Goal: Task Accomplishment & Management: Manage account settings

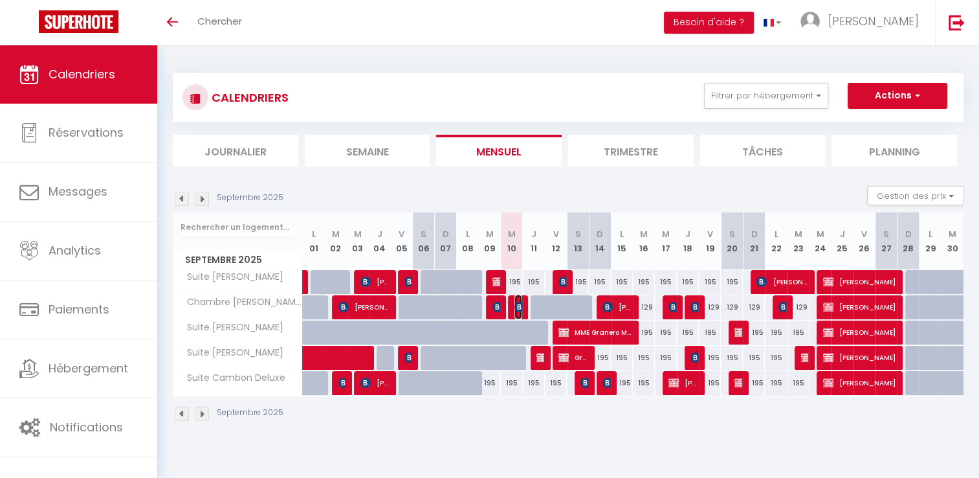
click at [516, 307] on img at bounding box center [519, 307] width 10 height 10
select select "OK"
select select "KO"
select select "0"
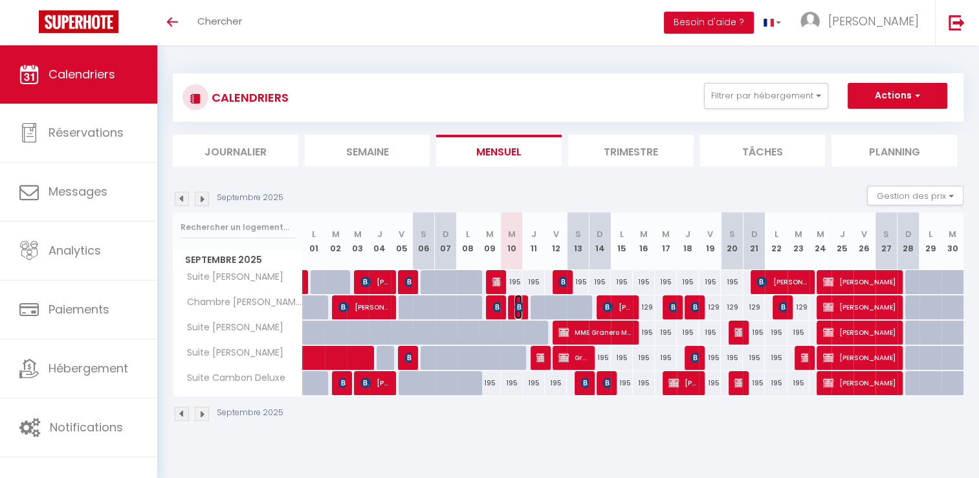
select select "1"
select select
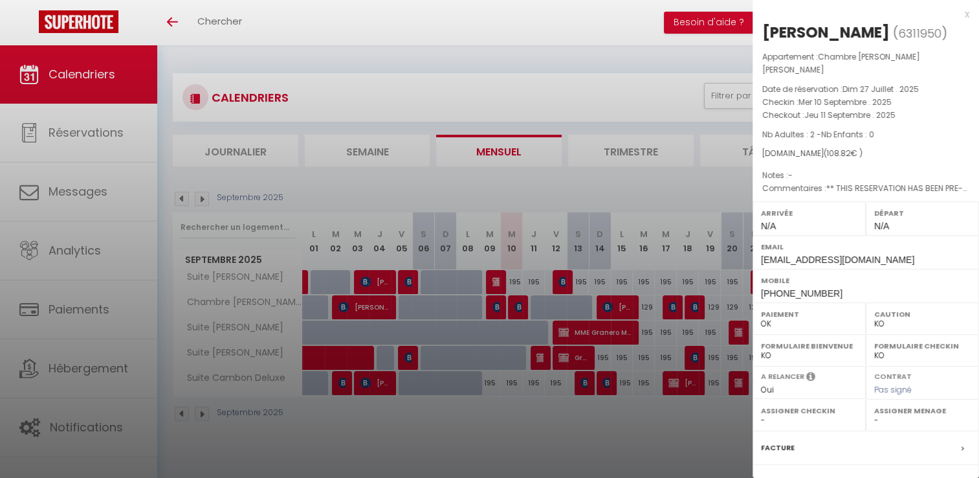
click at [507, 182] on div at bounding box center [489, 239] width 979 height 478
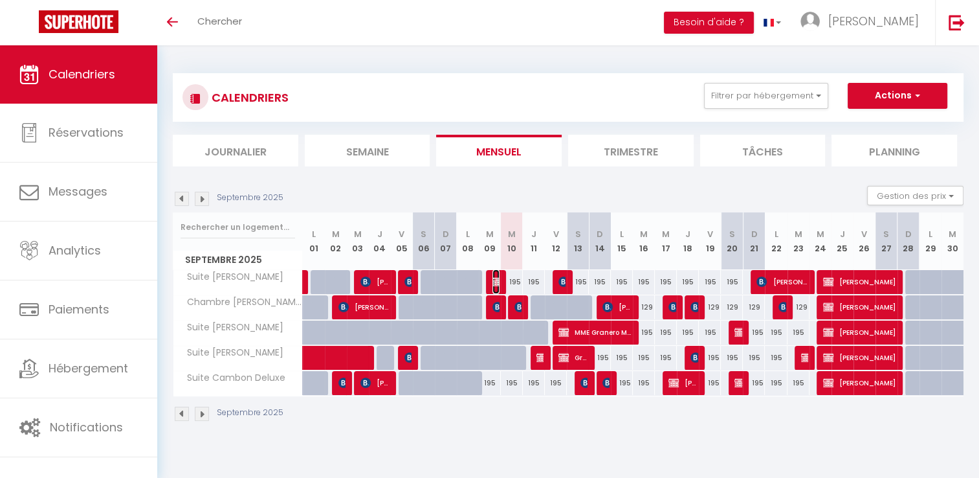
click at [494, 281] on img at bounding box center [497, 281] width 10 height 10
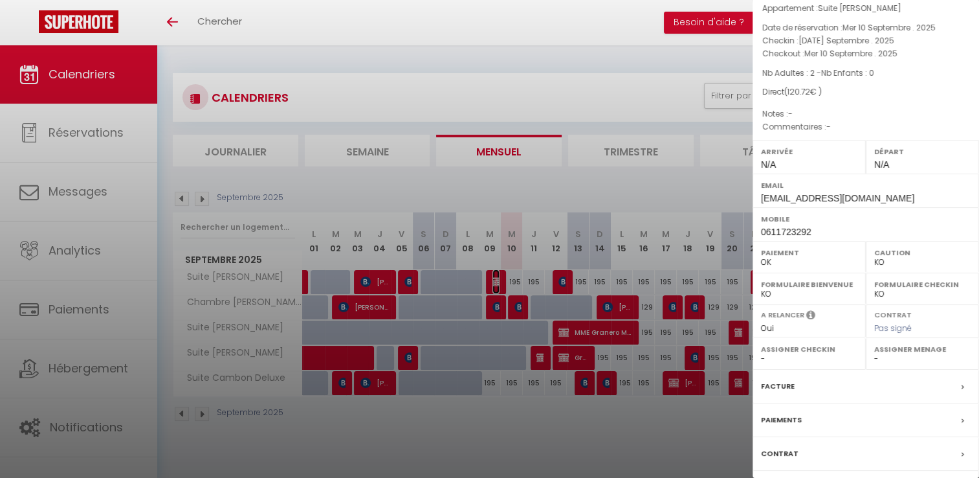
scroll to position [144, 0]
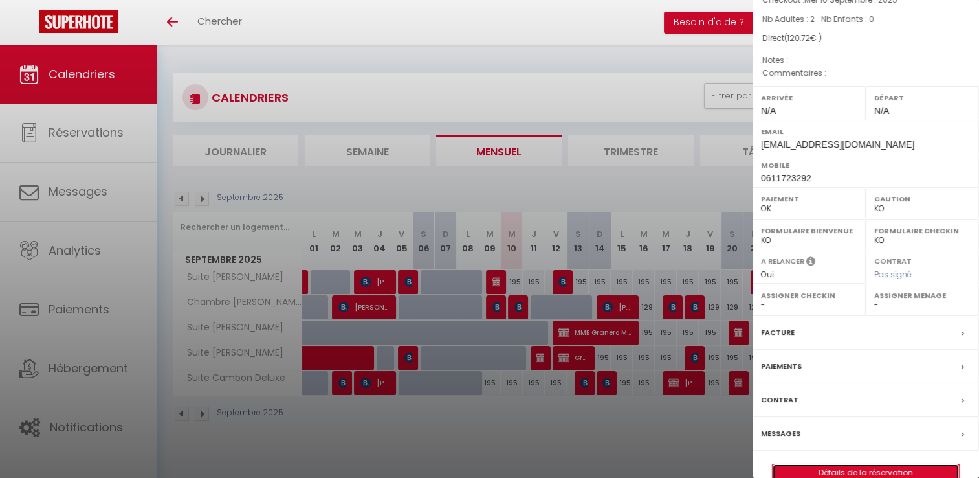
click at [867, 464] on link "Détails de la réservation" at bounding box center [866, 472] width 186 height 17
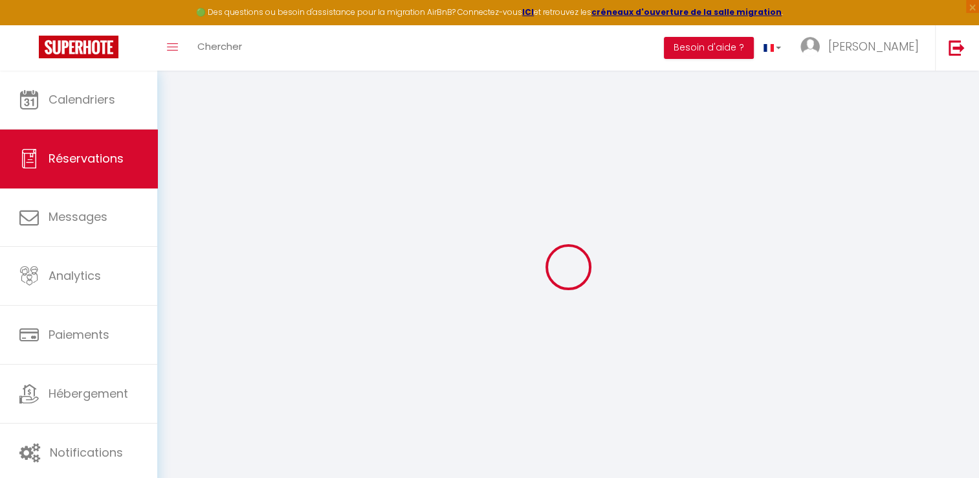
select select
checkbox input "false"
select select
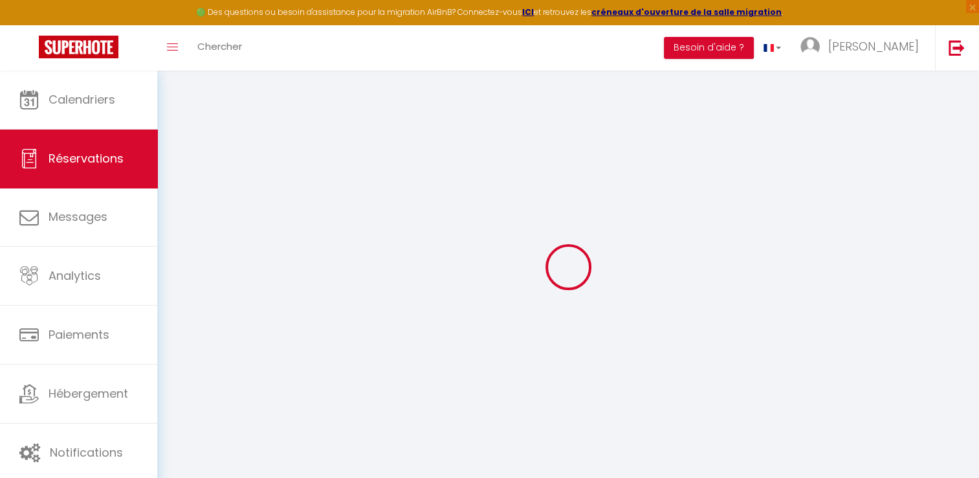
checkbox input "false"
type input "1.72"
select select
checkbox input "false"
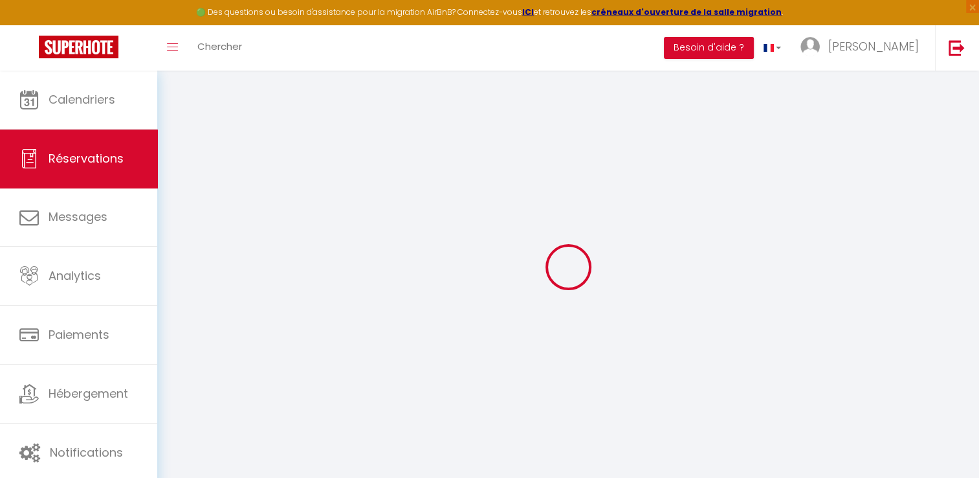
select select
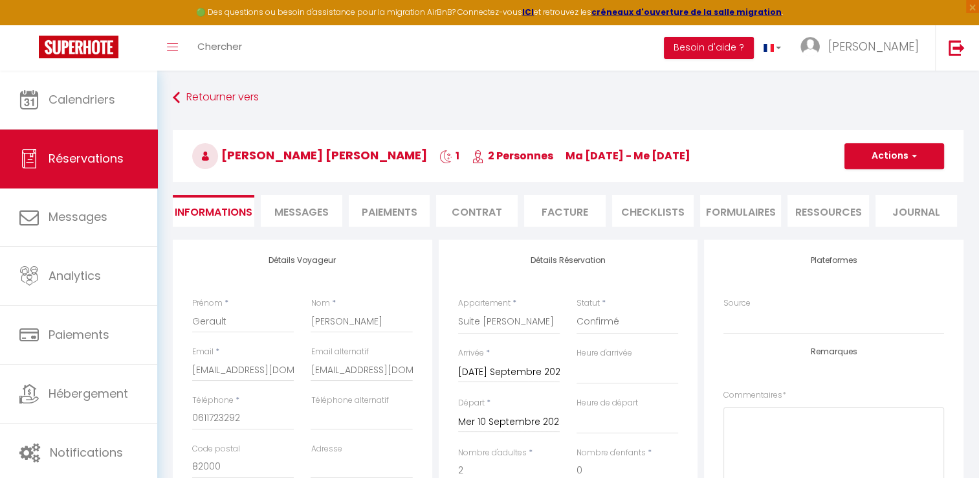
click at [494, 369] on input "Mar 09 Septembre 2025" at bounding box center [509, 372] width 102 height 17
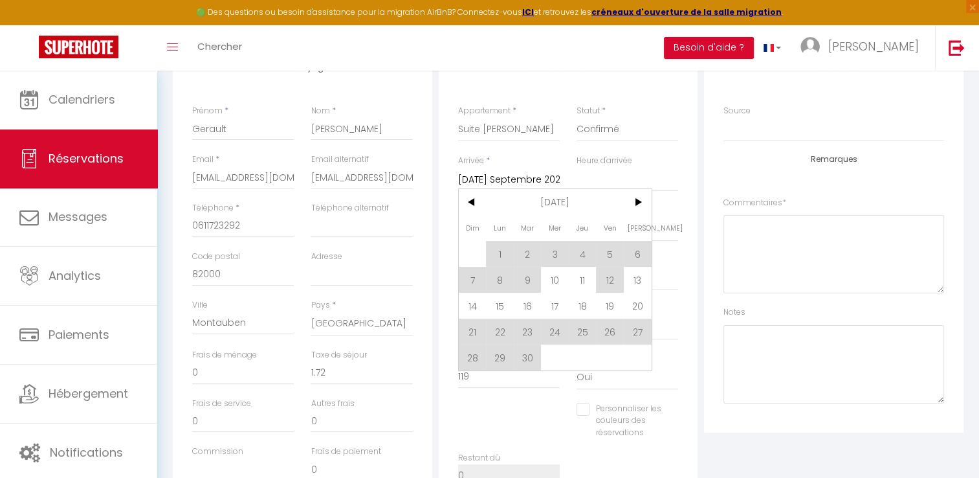
scroll to position [194, 0]
click at [553, 278] on span "10" at bounding box center [555, 278] width 28 height 26
type input "Mer 10 Septembre 2025"
select select
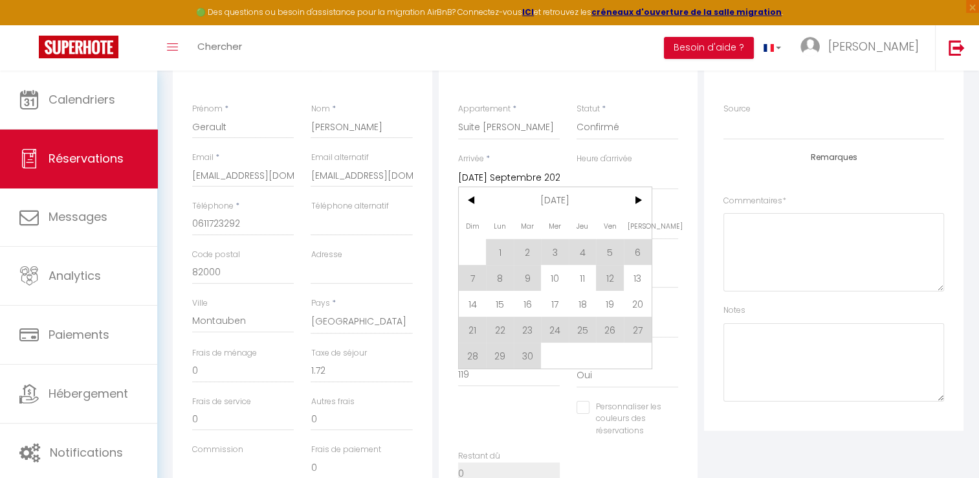
checkbox input "false"
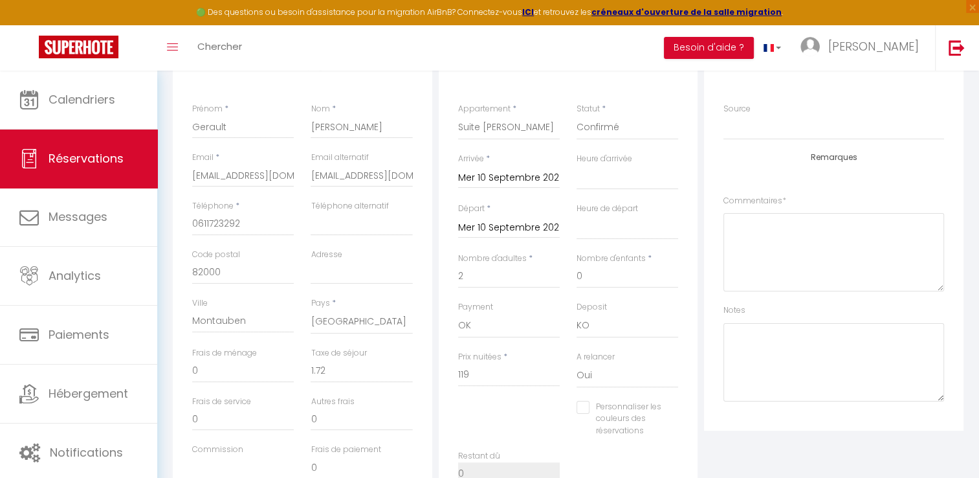
select select
checkbox input "false"
click at [511, 224] on input "Mer 10 Septembre 2025" at bounding box center [509, 227] width 102 height 17
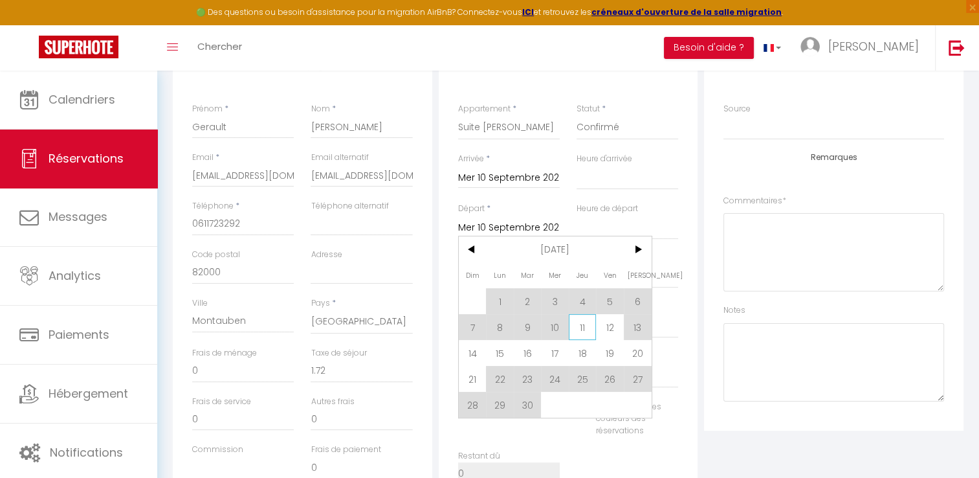
click at [584, 329] on span "11" at bounding box center [583, 327] width 28 height 26
select select
type input "Jeu 11 Septembre 2025"
select select
checkbox input "false"
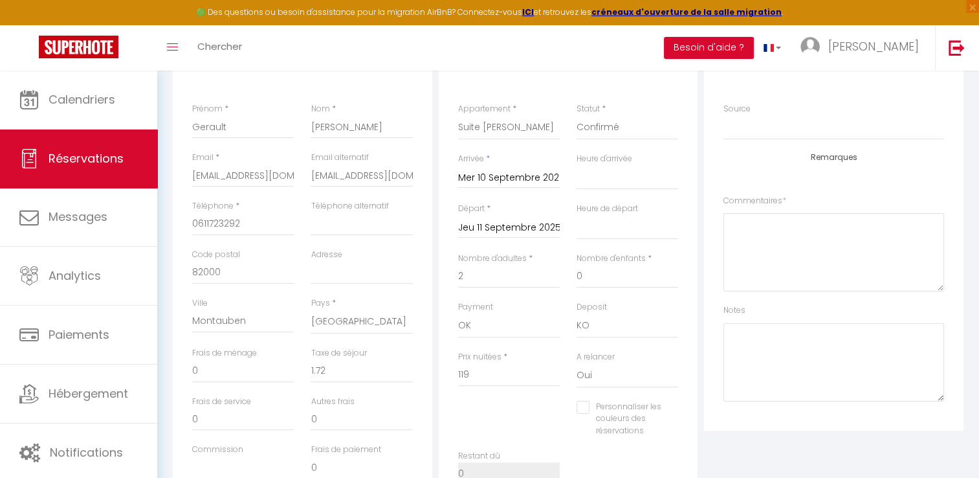
select select
type input "195"
checkbox input "false"
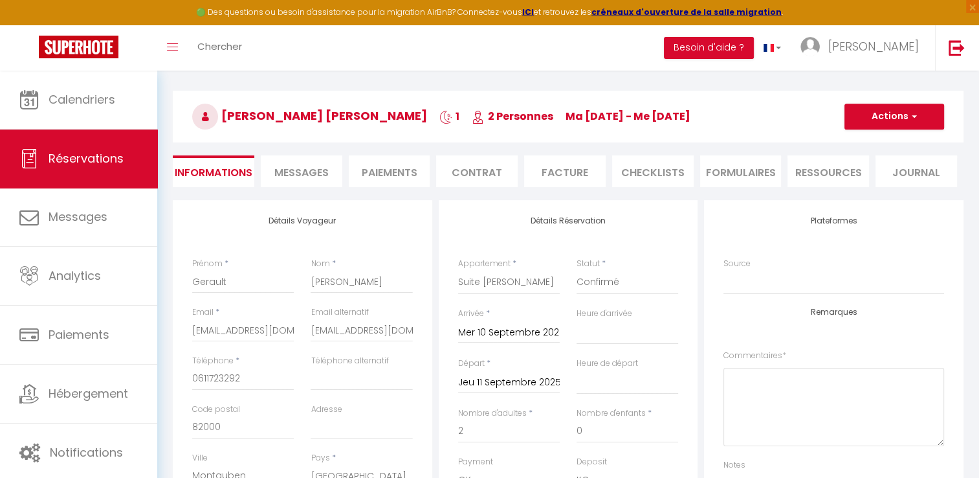
scroll to position [0, 0]
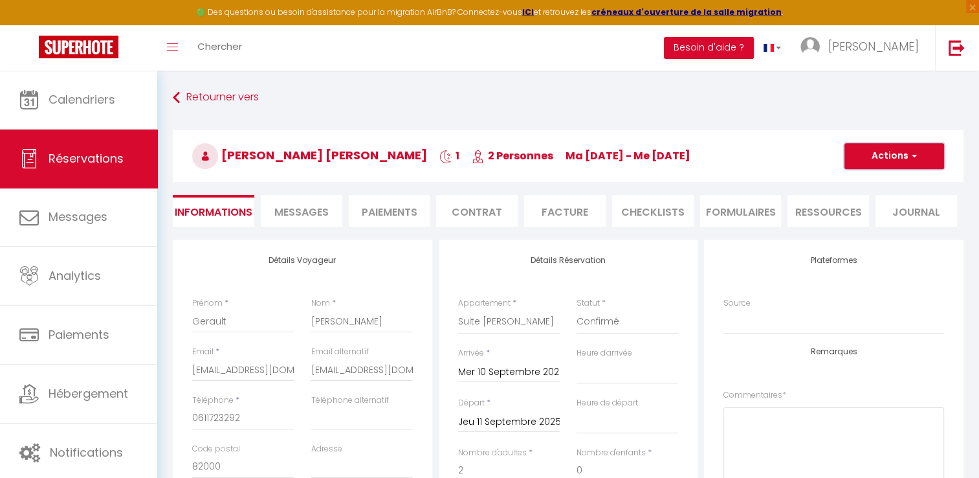
click at [916, 153] on button "Actions" at bounding box center [894, 156] width 100 height 26
click at [872, 182] on link "Enregistrer" at bounding box center [881, 184] width 102 height 17
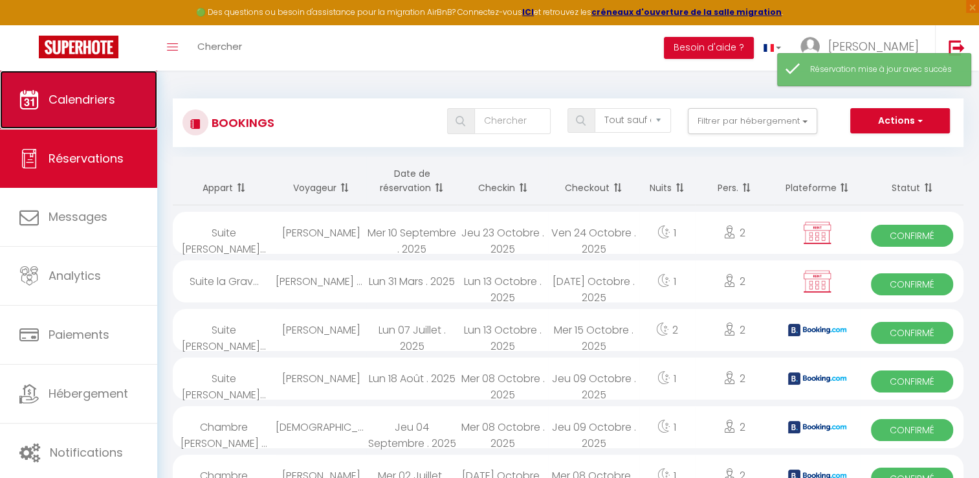
click at [96, 100] on span "Calendriers" at bounding box center [82, 99] width 67 height 16
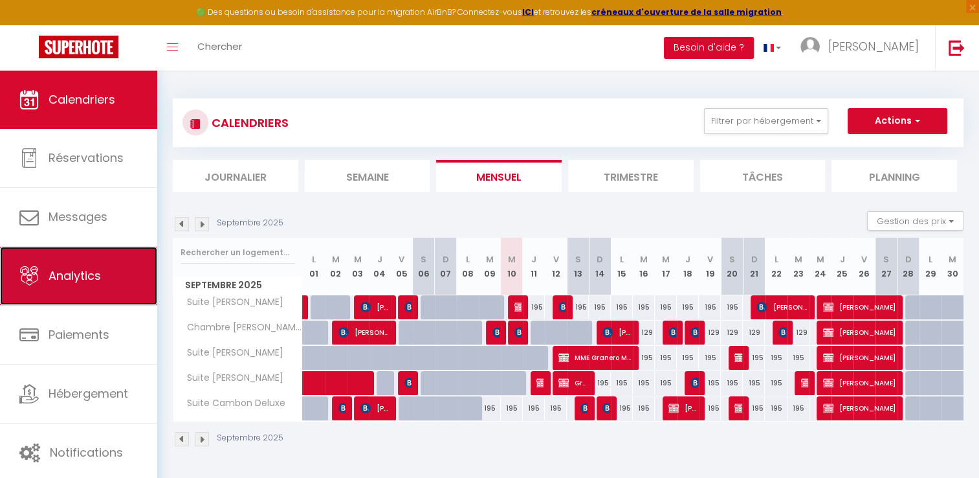
click at [86, 271] on span "Analytics" at bounding box center [75, 275] width 52 height 16
select select "2025"
select select "9"
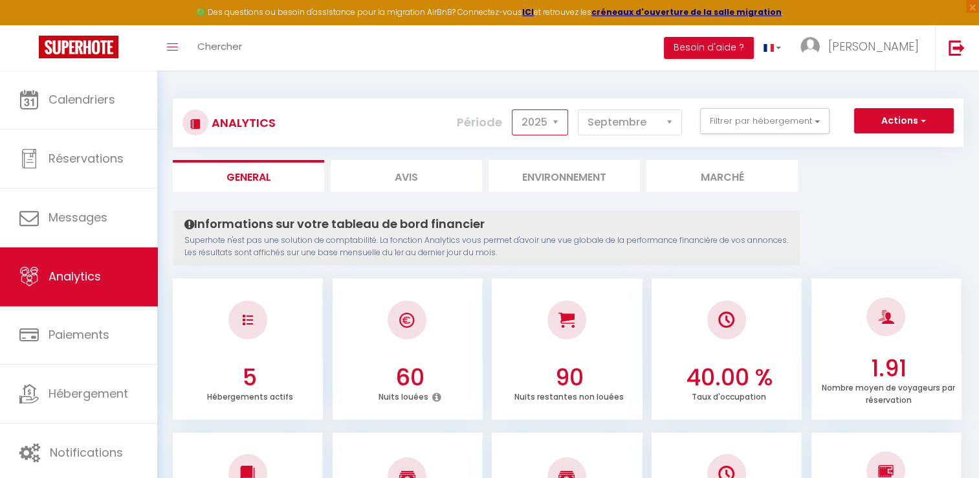
click at [558, 121] on select "2014 2015 2016 2017 2018 2019 2020 2021 2022 2023 2024 2025 2026 2027" at bounding box center [540, 122] width 56 height 26
click at [514, 109] on select "2014 2015 2016 2017 2018 2019 2020 2021 2022 2023 2024 2025 2026 2027" at bounding box center [540, 122] width 56 height 26
click at [553, 118] on select "2014 2015 2016 2017 2018 2019 2020 2021 2022 2023 2024 2025 2026 2027" at bounding box center [540, 122] width 56 height 26
click at [514, 109] on select "2014 2015 2016 2017 2018 2019 2020 2021 2022 2023 2024 2025 2026 2027" at bounding box center [540, 122] width 56 height 26
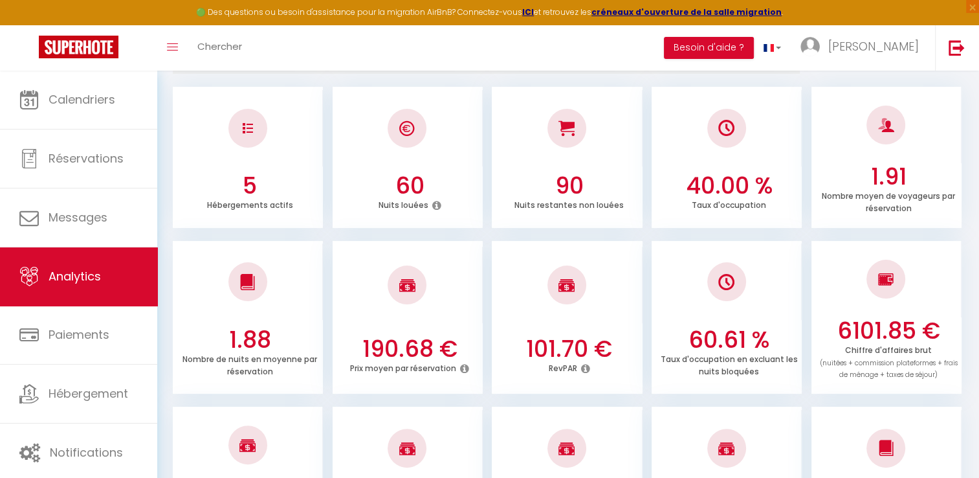
scroll to position [194, 0]
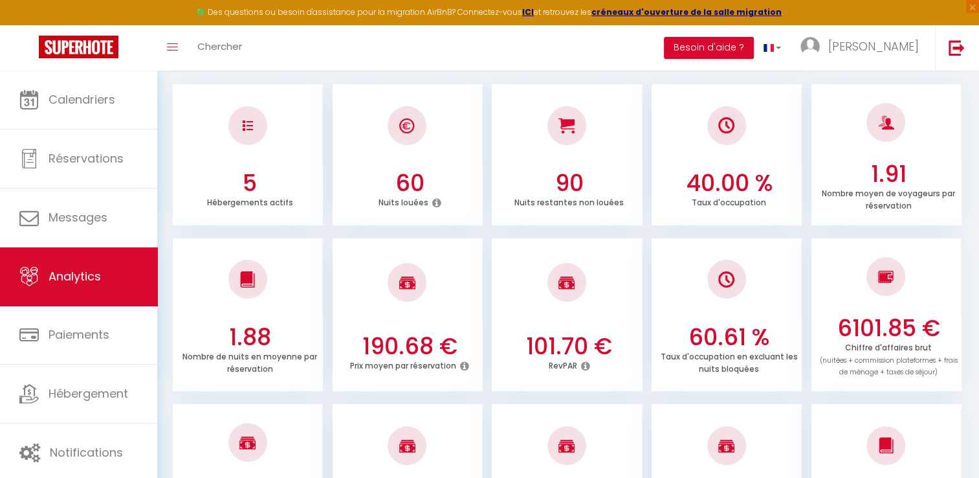
click at [885, 277] on img at bounding box center [886, 277] width 16 height 16
click at [889, 368] on span "(nuitées + commission plateformes + frais de ménage + taxes de séjour)" at bounding box center [889, 366] width 138 height 22
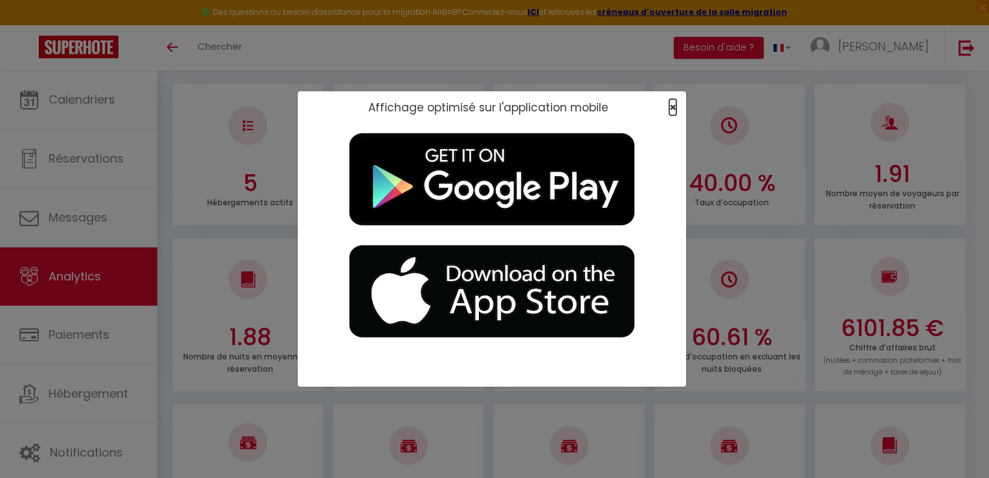
click at [672, 107] on span "×" at bounding box center [672, 107] width 7 height 16
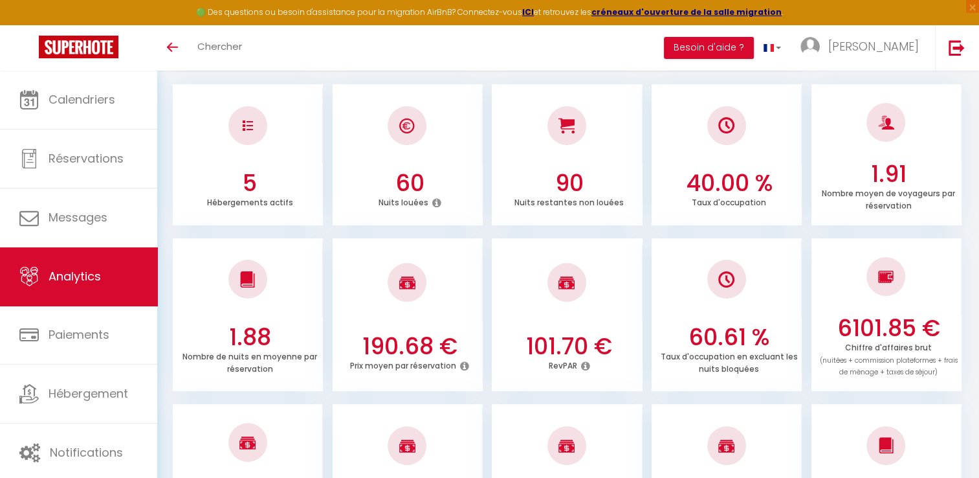
scroll to position [0, 0]
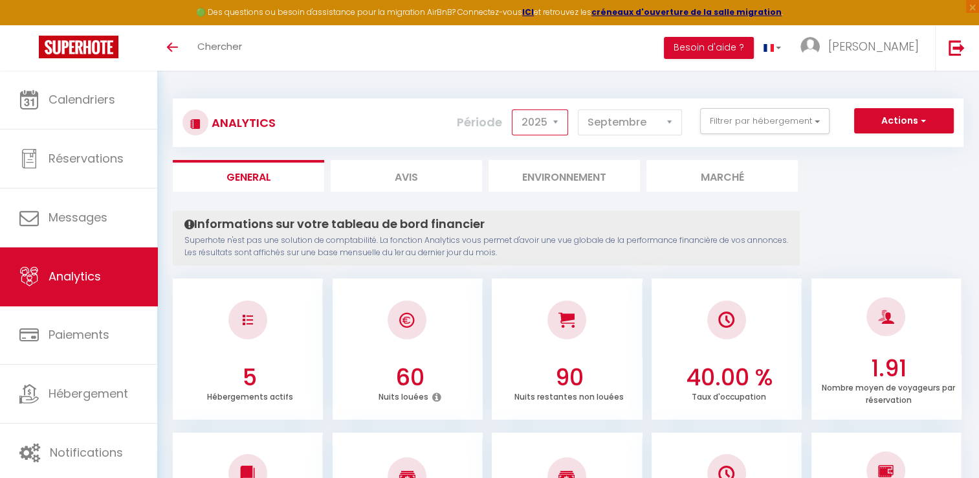
click at [556, 123] on select "2014 2015 2016 2017 2018 2019 2020 2021 2022 2023 2024 2025 2026 2027" at bounding box center [540, 122] width 56 height 26
click at [514, 109] on select "2014 2015 2016 2017 2018 2019 2020 2021 2022 2023 2024 2025 2026 2027" at bounding box center [540, 122] width 56 height 26
click at [560, 120] on select "2014 2015 2016 2017 2018 2019 2020 2021 2022 2023 2024 2025 2026 2027" at bounding box center [540, 122] width 56 height 26
click at [556, 121] on select "2014 2015 2016 2017 2018 2019 2020 2021 2022 2023 2024 2025 2026 2027" at bounding box center [540, 122] width 56 height 26
click at [514, 109] on select "2014 2015 2016 2017 2018 2019 2020 2021 2022 2023 2024 2025 2026 2027" at bounding box center [540, 122] width 56 height 26
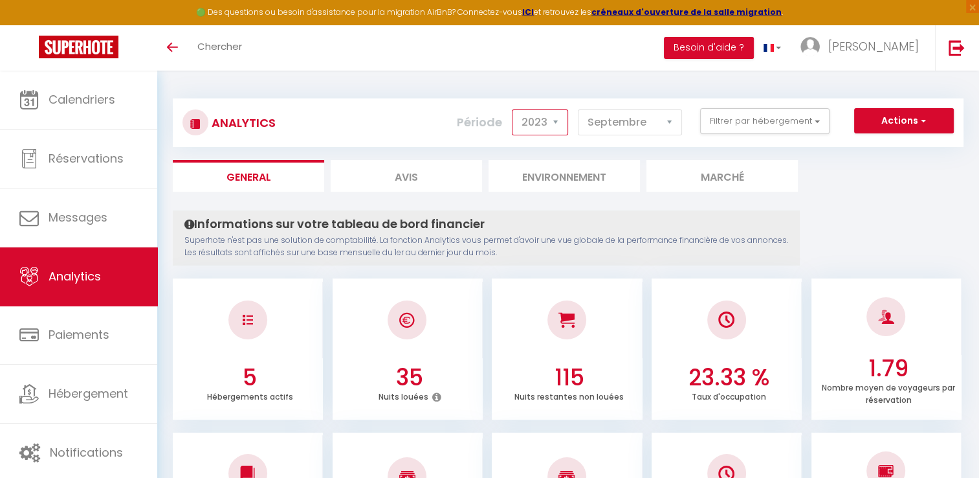
click at [555, 120] on select "2014 2015 2016 2017 2018 2019 2020 2021 2022 2023 2024 2025 2026 2027" at bounding box center [540, 122] width 56 height 26
click at [514, 109] on select "2014 2015 2016 2017 2018 2019 2020 2021 2022 2023 2024 2025 2026 2027" at bounding box center [540, 122] width 56 height 26
click at [561, 125] on select "2014 2015 2016 2017 2018 2019 2020 2021 2022 2023 2024 2025 2026 2027" at bounding box center [540, 122] width 56 height 26
select select "2023"
click at [514, 109] on select "2014 2015 2016 2017 2018 2019 2020 2021 2022 2023 2024 2025 2026 2027" at bounding box center [540, 122] width 56 height 26
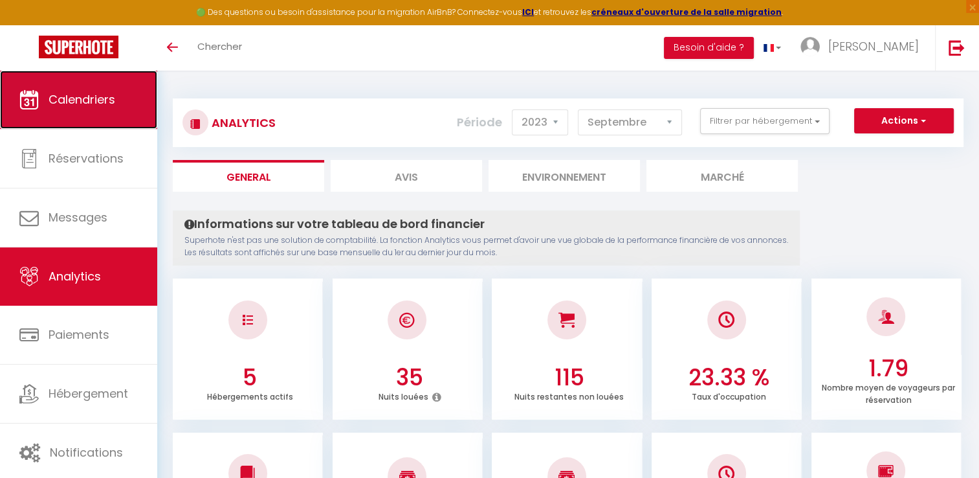
click at [94, 100] on span "Calendriers" at bounding box center [82, 99] width 67 height 16
